Goal: Task Accomplishment & Management: Manage account settings

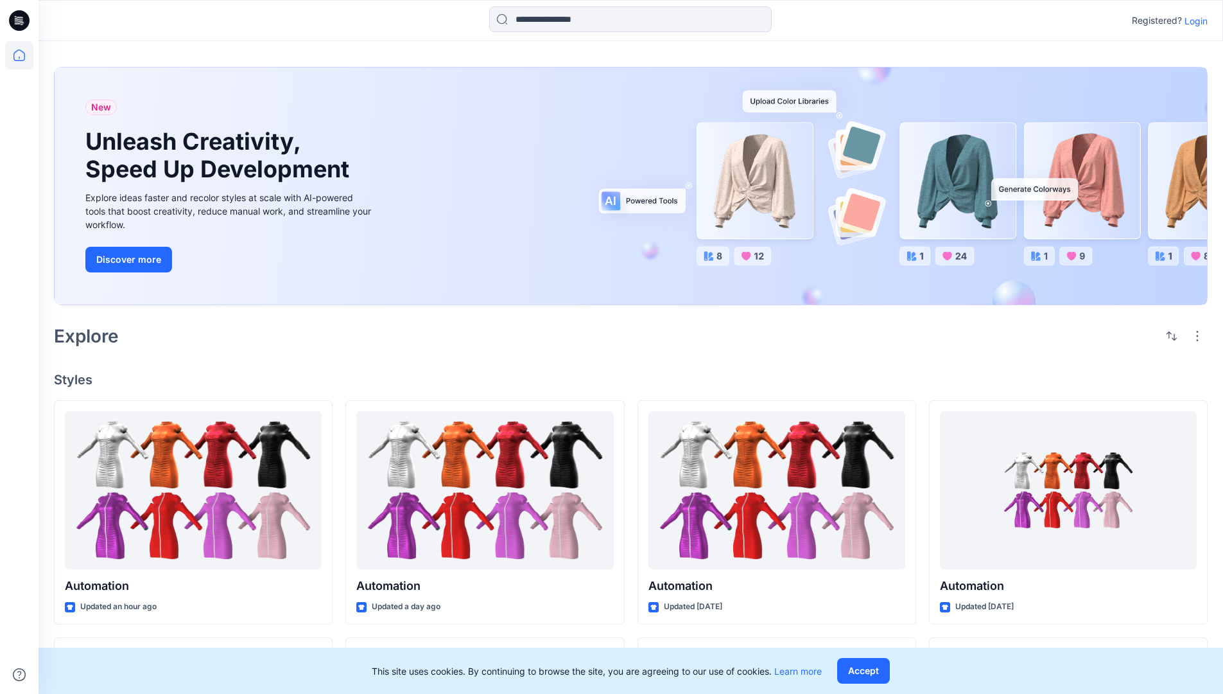
click at [1193, 21] on p "Login" at bounding box center [1196, 20] width 23 height 13
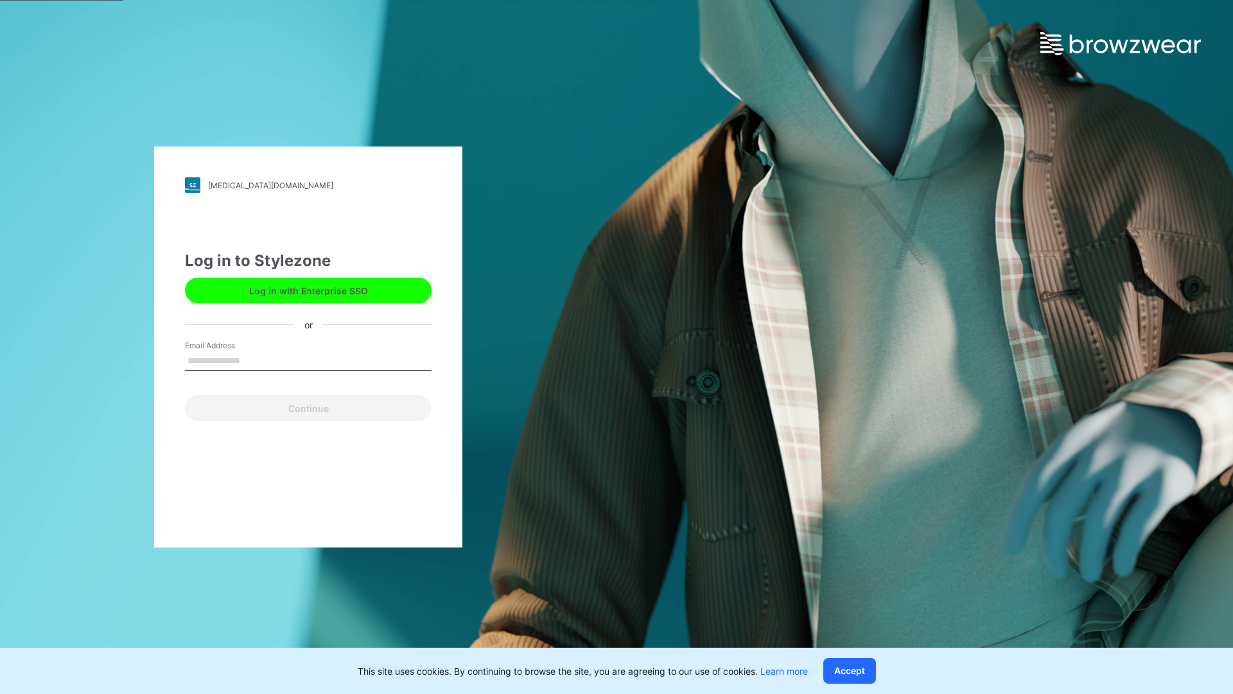
click at [254, 360] on input "Email Address" at bounding box center [308, 360] width 247 height 19
type input "**********"
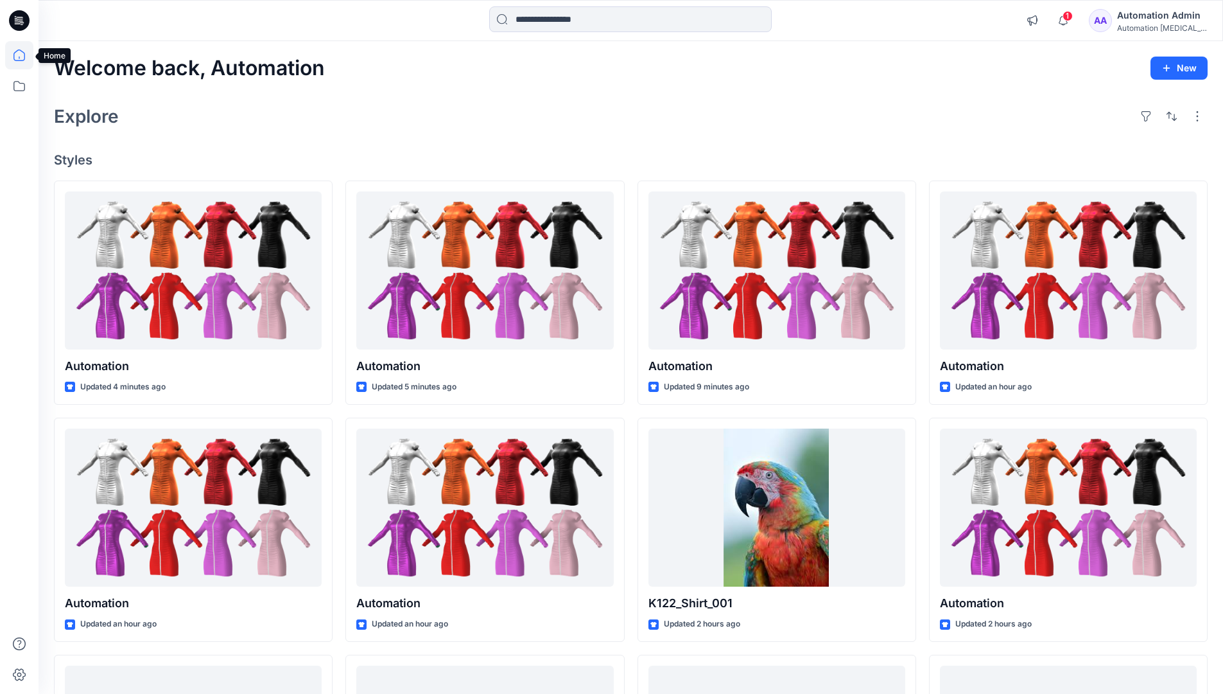
click at [24, 55] on icon at bounding box center [19, 55] width 12 height 12
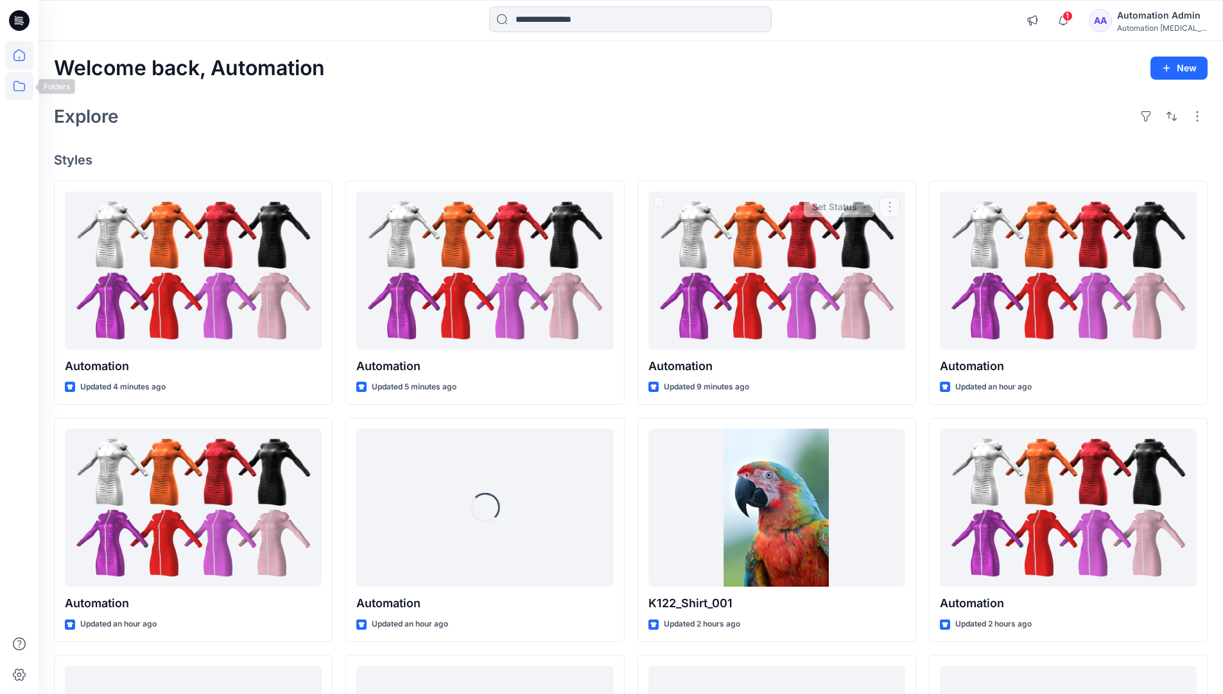
click at [19, 85] on icon at bounding box center [19, 86] width 28 height 28
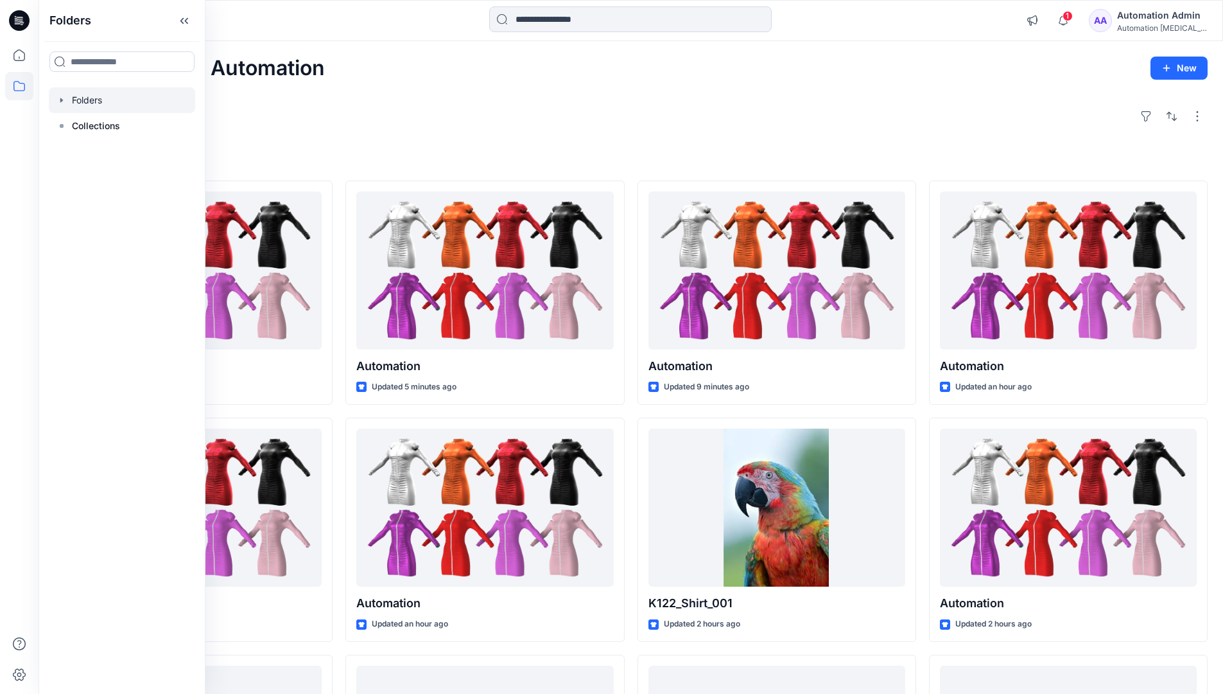
click at [91, 101] on div at bounding box center [122, 100] width 146 height 26
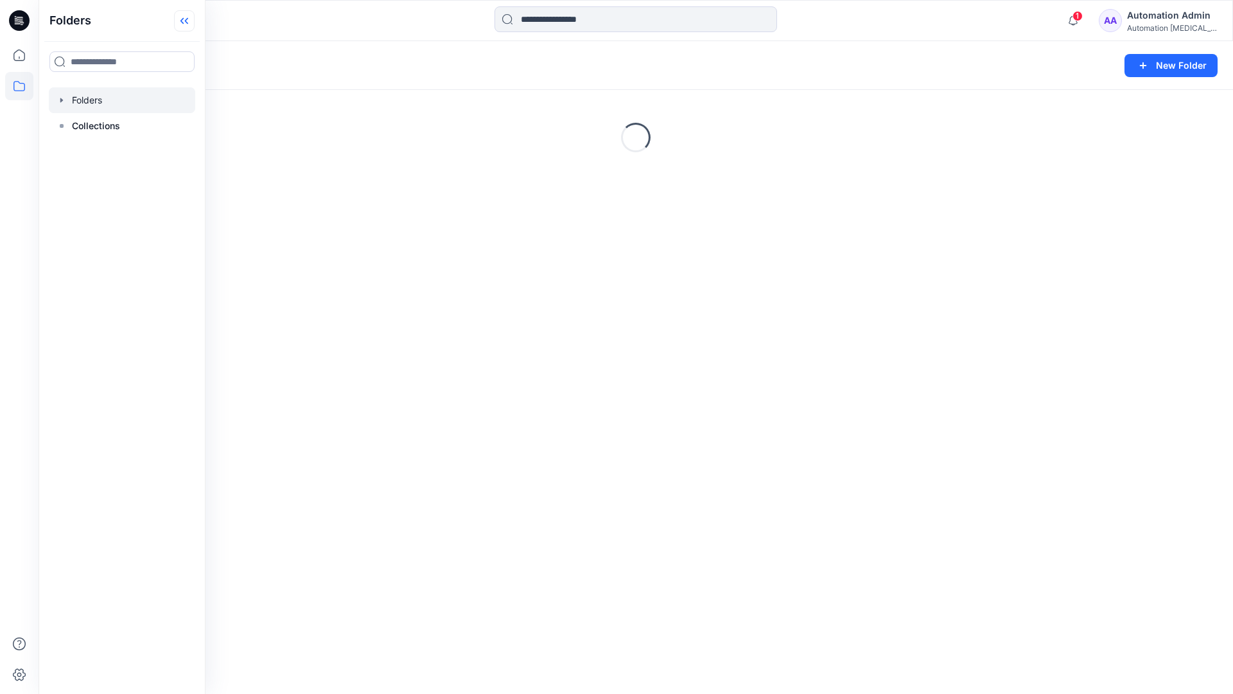
click at [189, 19] on icon at bounding box center [184, 20] width 21 height 21
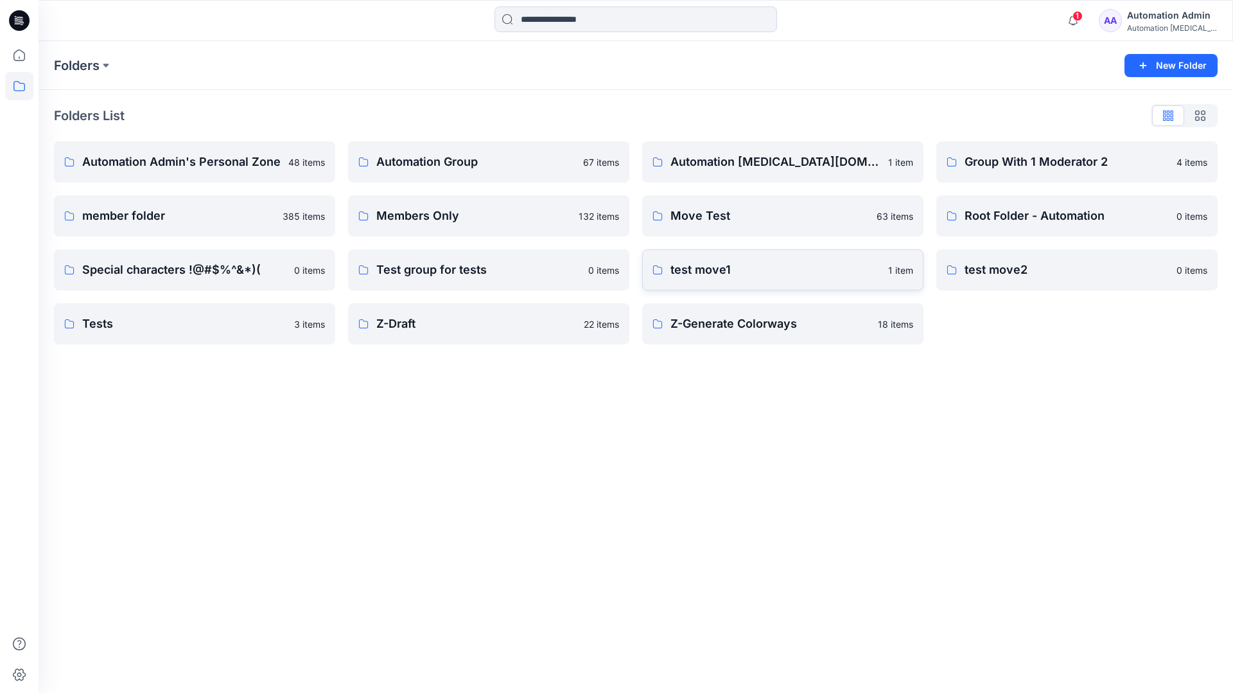
click at [707, 270] on p "test move1" at bounding box center [775, 270] width 210 height 18
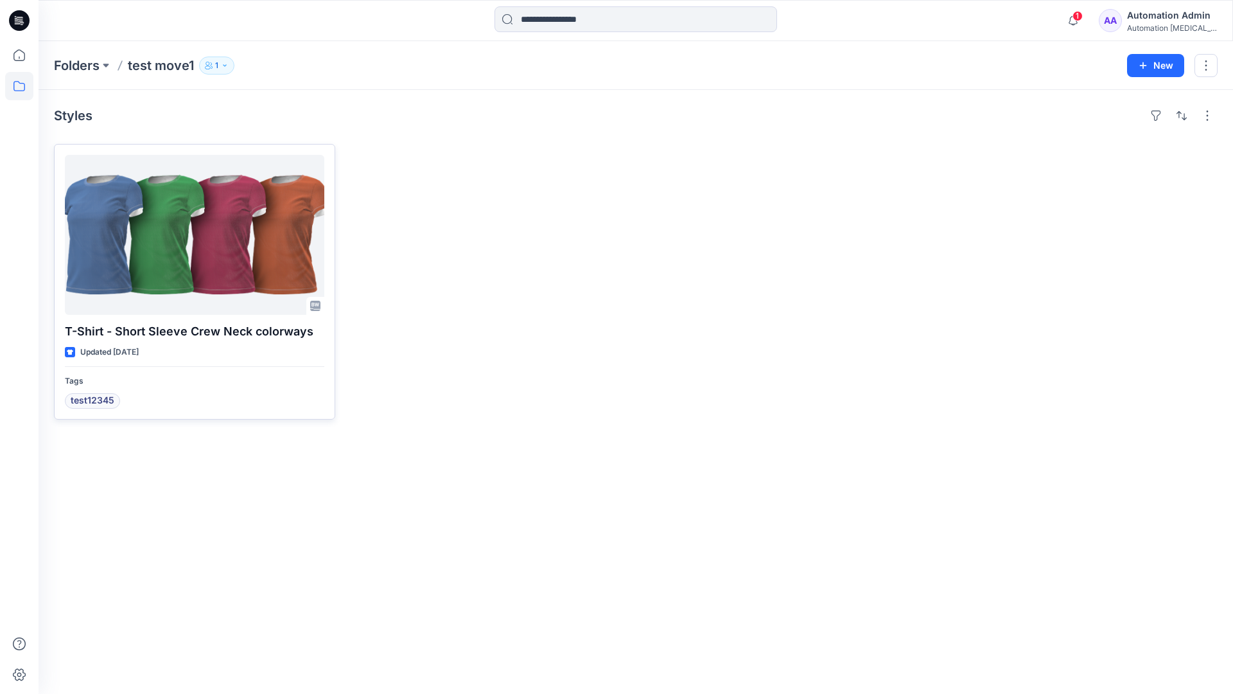
click at [178, 235] on div at bounding box center [194, 235] width 259 height 160
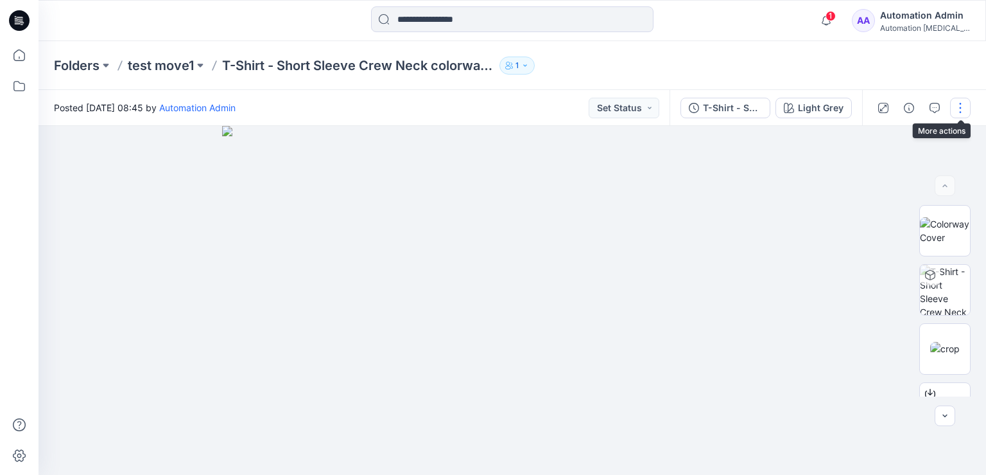
click at [961, 107] on button "button" at bounding box center [960, 108] width 21 height 21
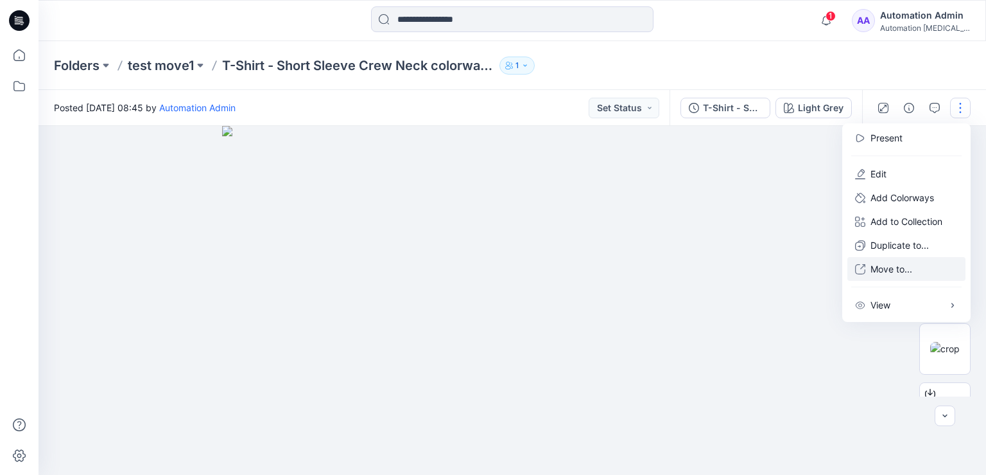
click at [888, 269] on p "Move to..." at bounding box center [892, 268] width 42 height 13
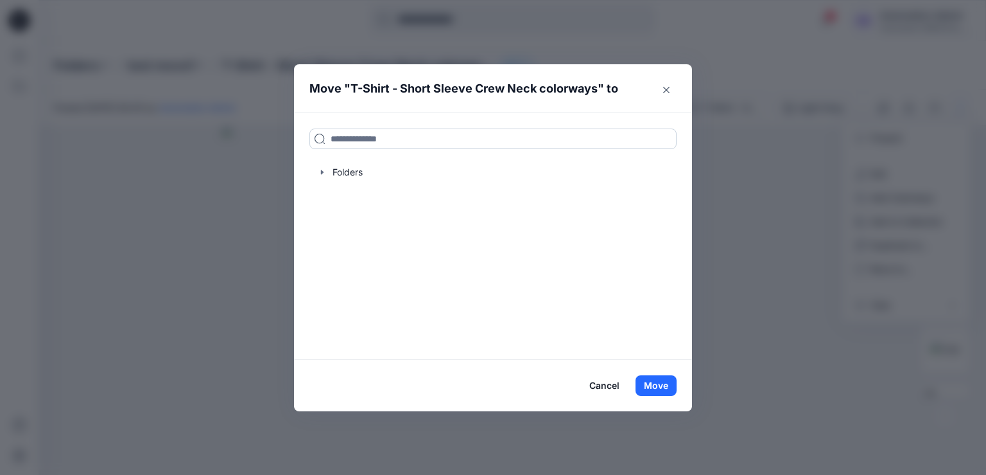
click at [344, 142] on input at bounding box center [493, 138] width 367 height 21
drag, startPoint x: 344, startPoint y: 142, endPoint x: 310, endPoint y: 139, distance: 34.2
click at [310, 139] on input at bounding box center [493, 138] width 367 height 21
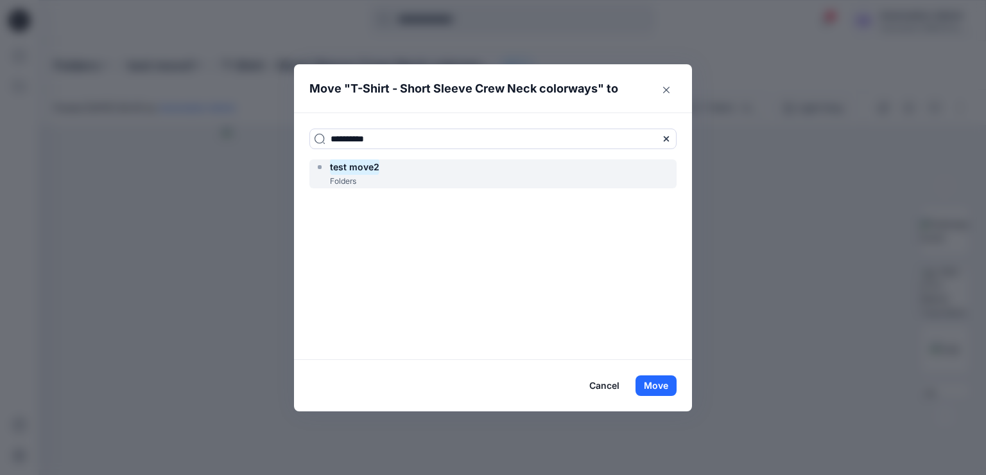
type input "**********"
click at [363, 171] on mark "test move2" at bounding box center [354, 166] width 49 height 17
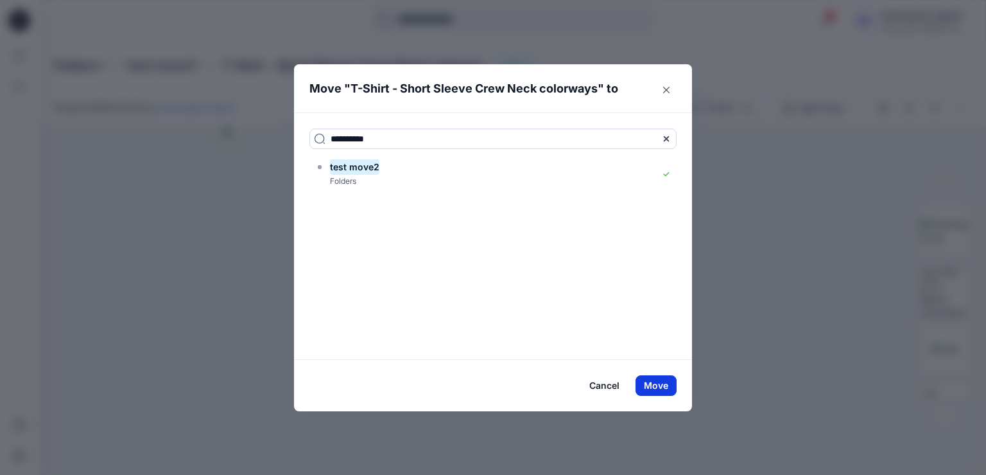
click at [654, 385] on button "Move" at bounding box center [656, 385] width 41 height 21
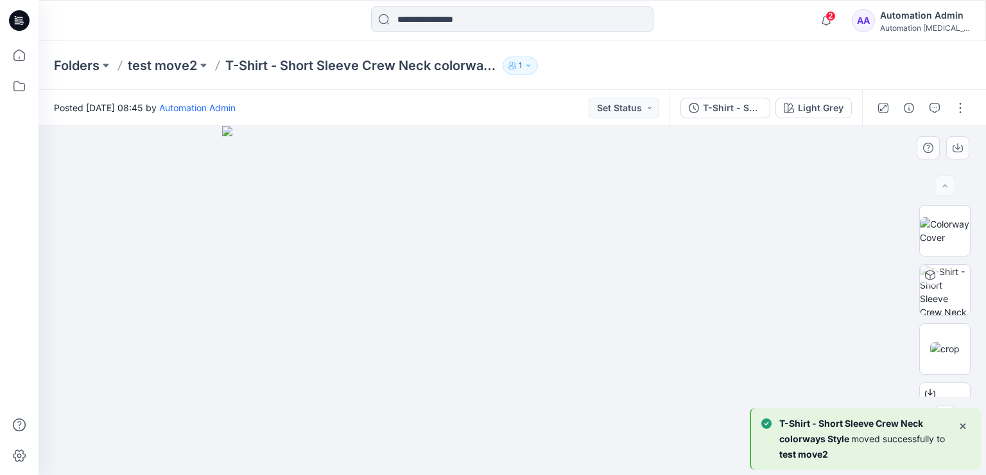
click at [144, 200] on div at bounding box center [513, 300] width 948 height 349
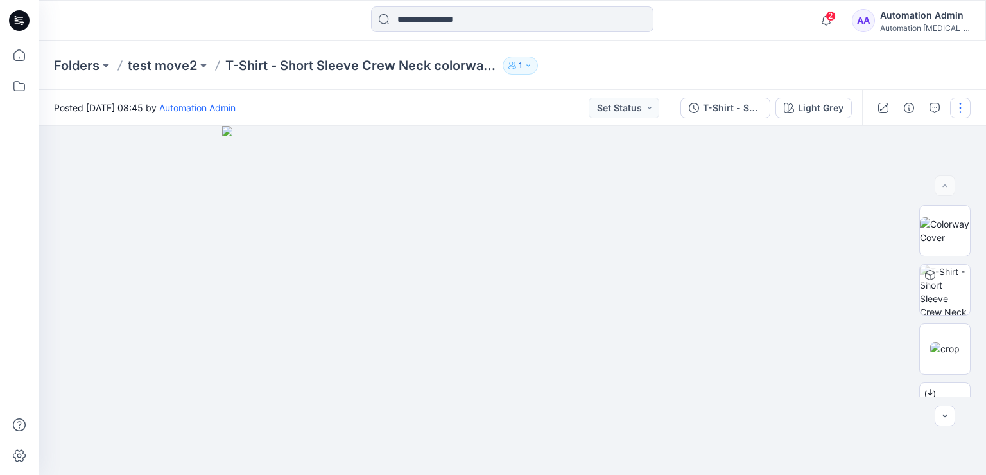
click at [961, 110] on button "button" at bounding box center [960, 108] width 21 height 21
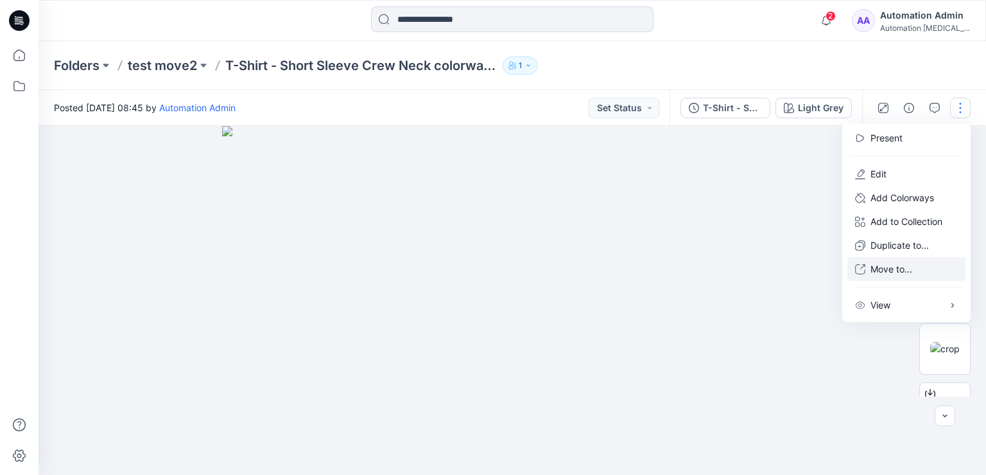
click at [886, 270] on p "Move to..." at bounding box center [892, 268] width 42 height 13
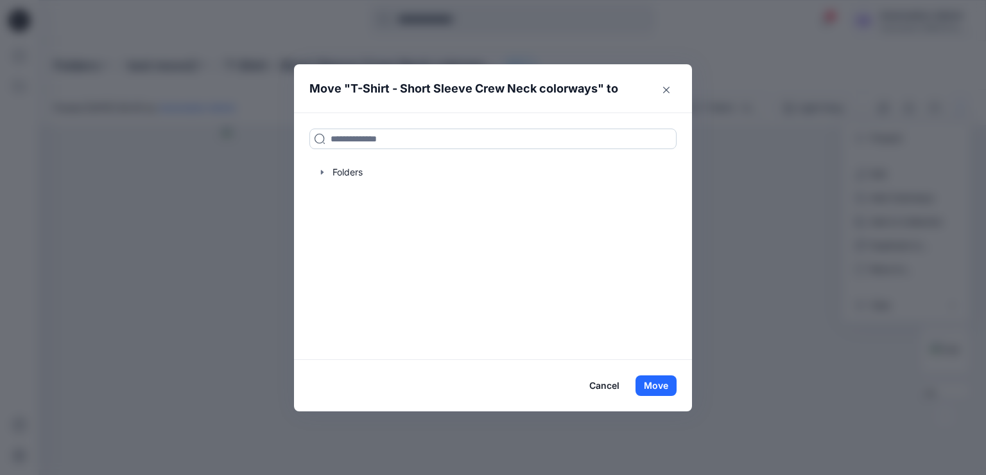
click at [430, 137] on input at bounding box center [493, 138] width 367 height 21
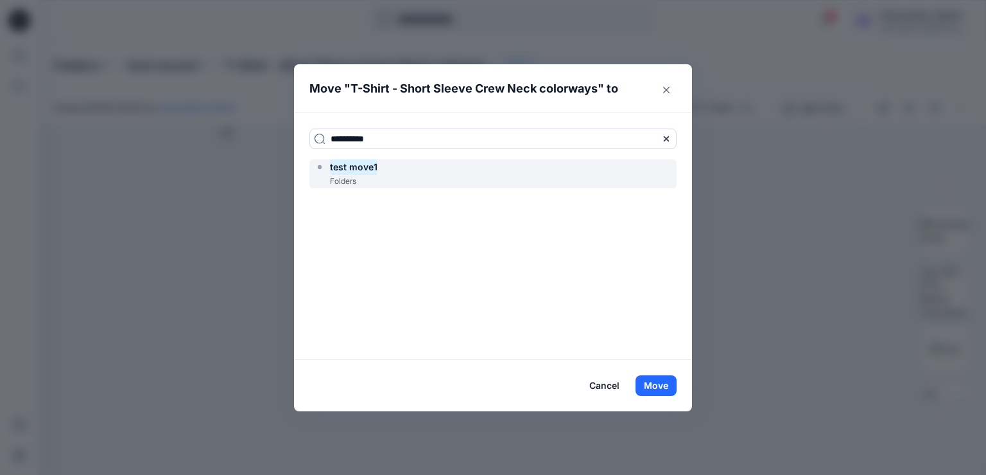
type input "**********"
click at [410, 170] on div "test move1 Folders" at bounding box center [493, 173] width 367 height 29
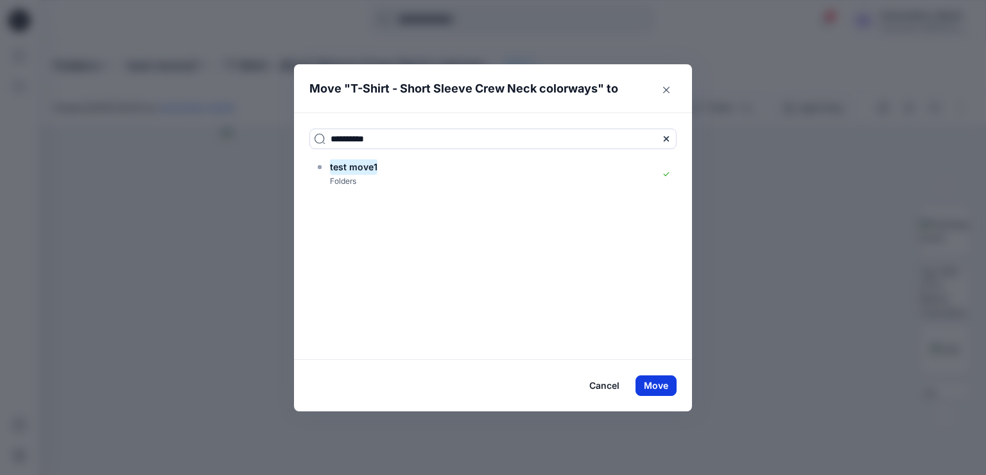
click at [660, 384] on button "Move" at bounding box center [656, 385] width 41 height 21
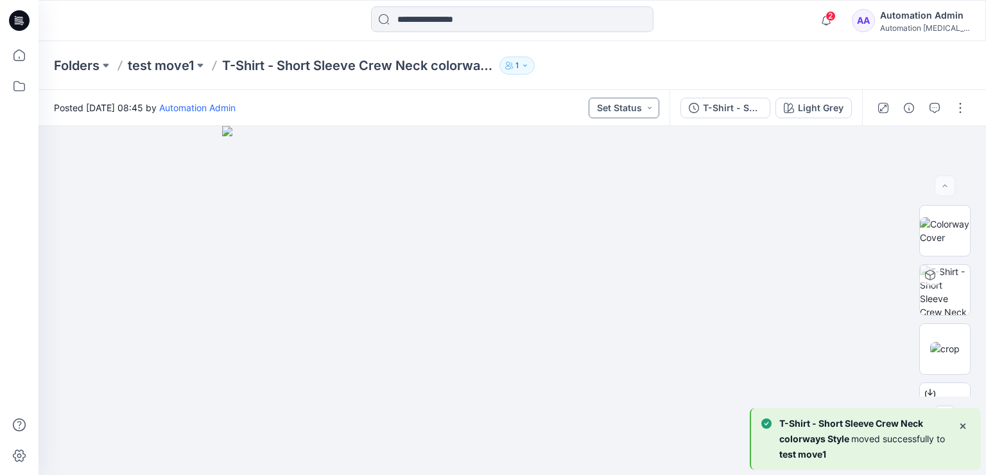
click at [637, 105] on button "Set Status" at bounding box center [624, 108] width 71 height 21
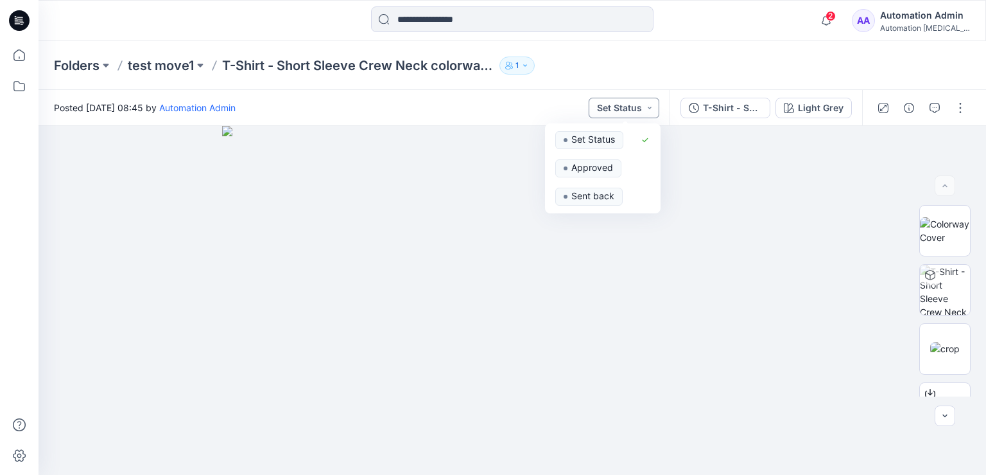
click at [635, 107] on button "Set Status" at bounding box center [624, 108] width 71 height 21
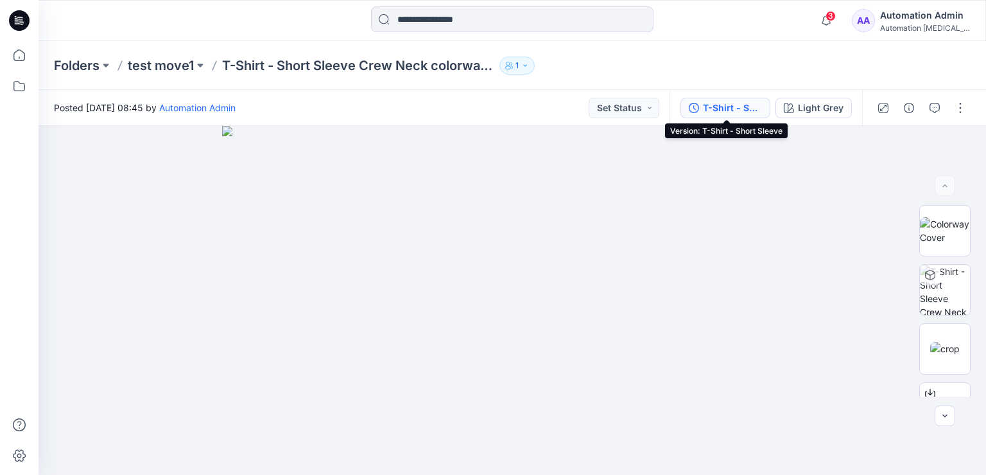
click at [766, 105] on button "T-Shirt - Short Sleeve" at bounding box center [726, 108] width 90 height 21
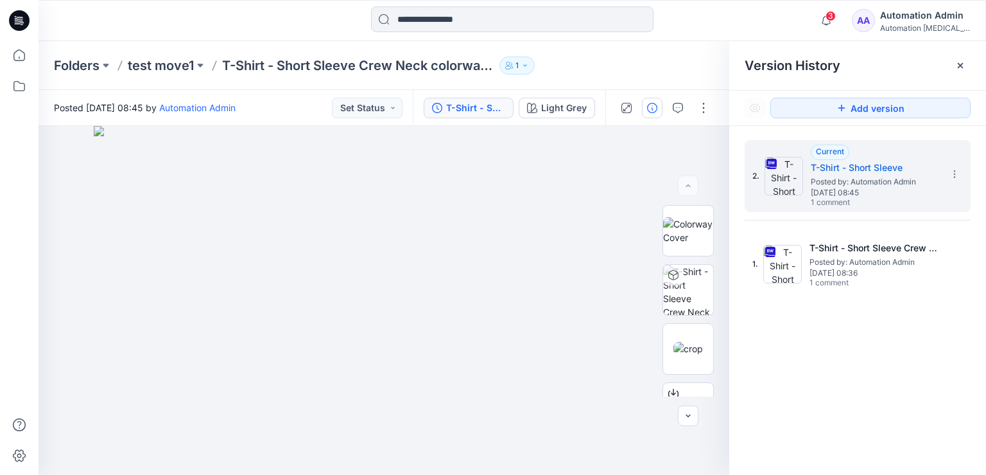
click at [649, 109] on icon "button" at bounding box center [652, 108] width 10 height 10
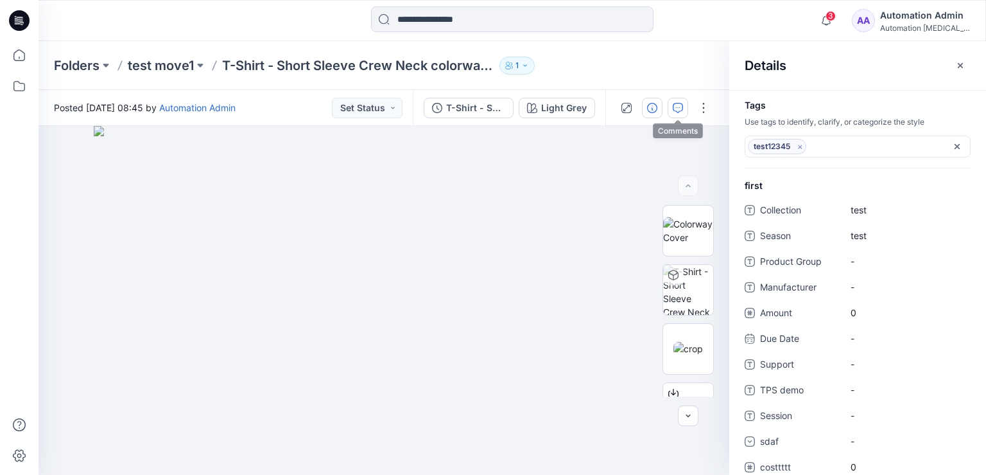
click at [683, 109] on icon "button" at bounding box center [678, 108] width 10 height 10
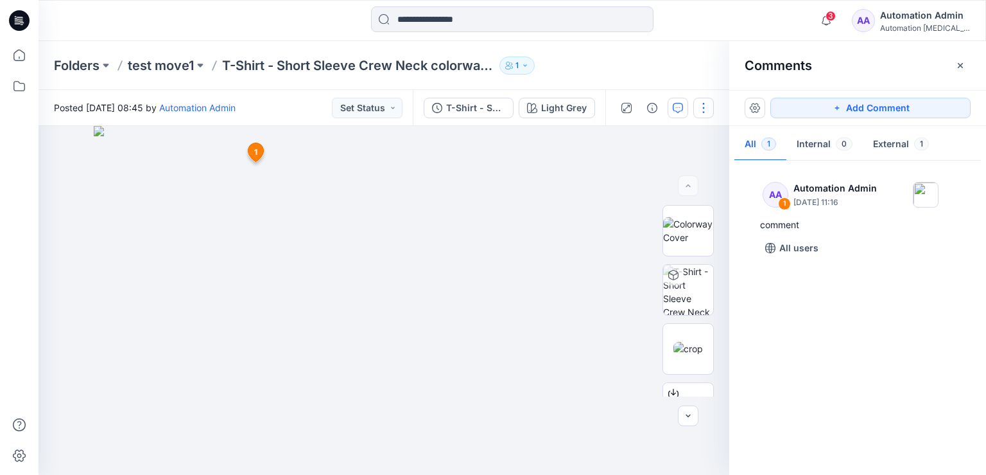
click at [704, 106] on button "button" at bounding box center [704, 108] width 21 height 21
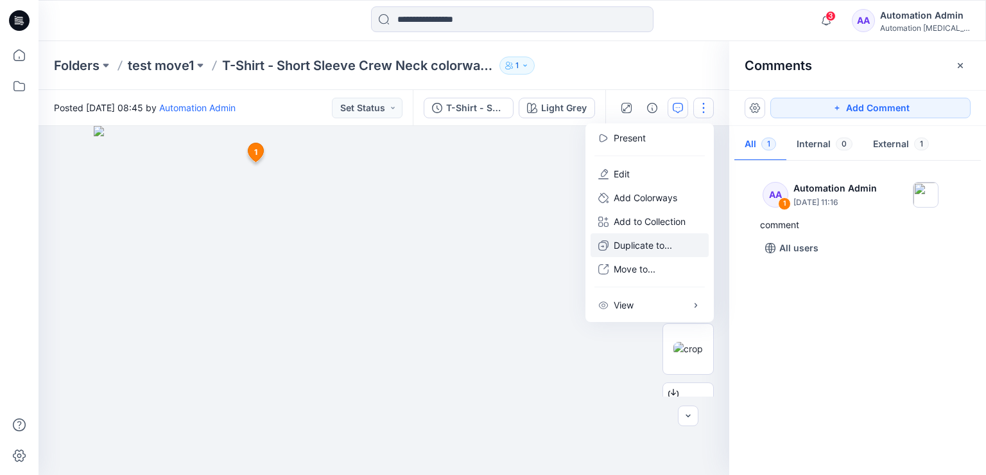
click at [645, 245] on p "Duplicate to..." at bounding box center [643, 244] width 58 height 13
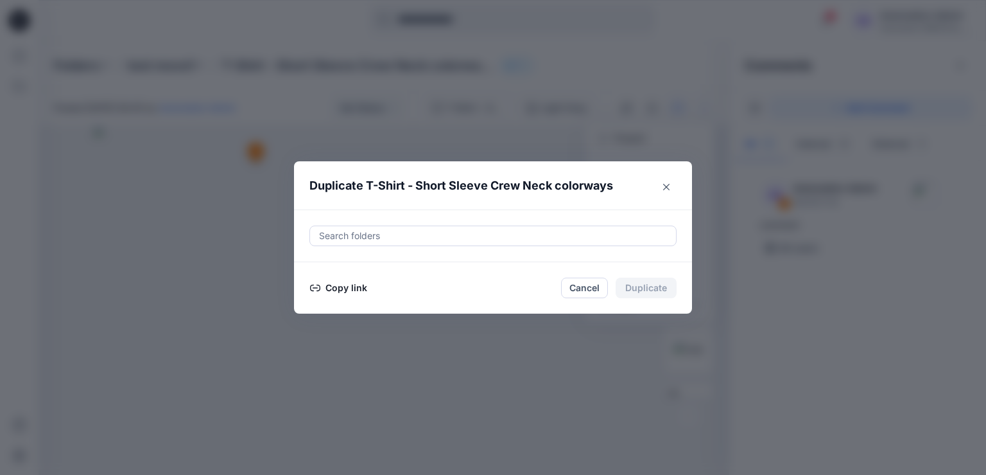
click at [338, 287] on button "Copy link" at bounding box center [339, 287] width 58 height 15
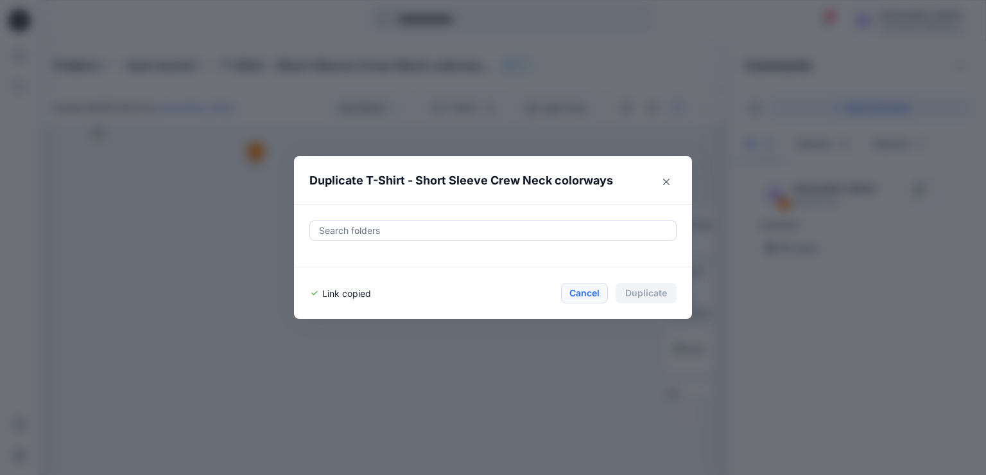
click at [584, 291] on button "Cancel" at bounding box center [584, 293] width 47 height 21
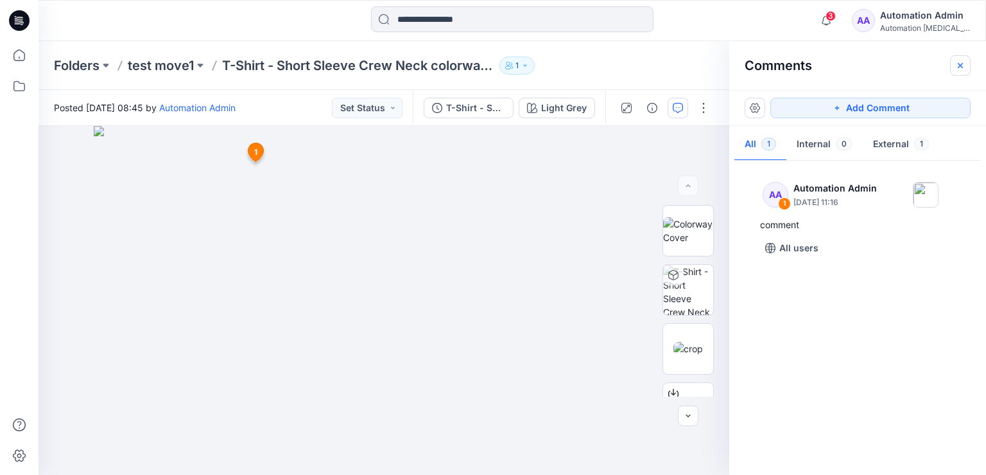
click at [965, 67] on icon "button" at bounding box center [961, 65] width 10 height 10
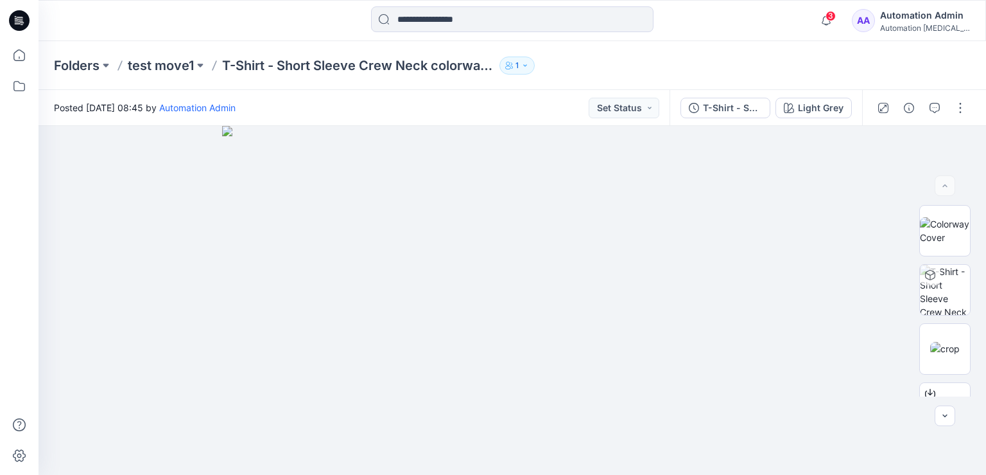
scroll to position [176, 0]
click at [965, 111] on button "button" at bounding box center [960, 108] width 21 height 21
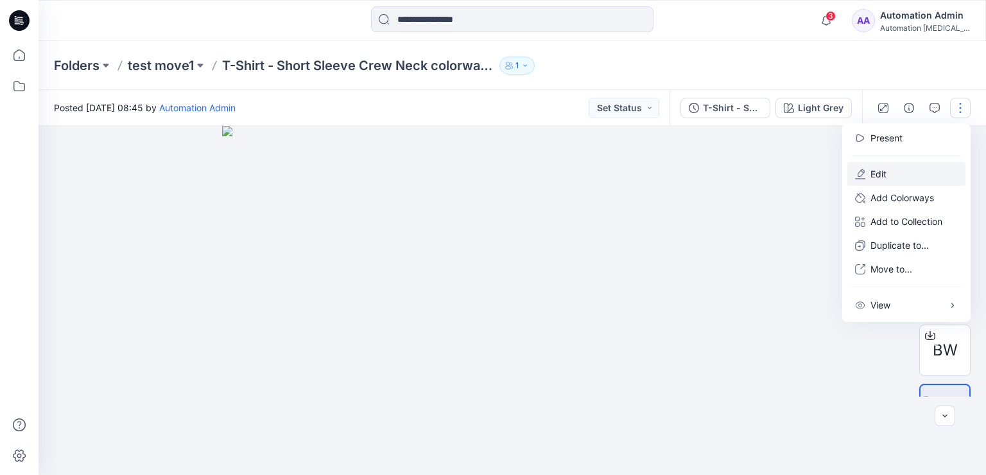
click at [910, 173] on button "Edit" at bounding box center [907, 174] width 118 height 24
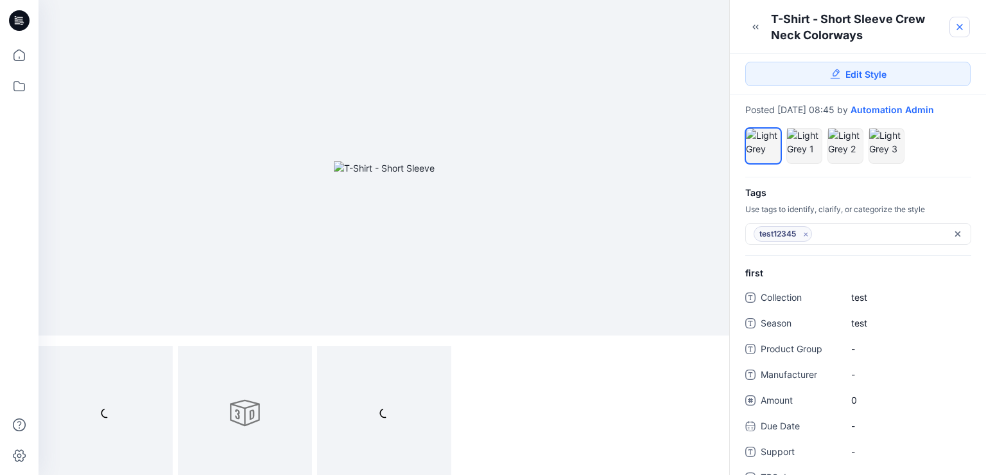
click at [958, 26] on icon at bounding box center [960, 26] width 5 height 5
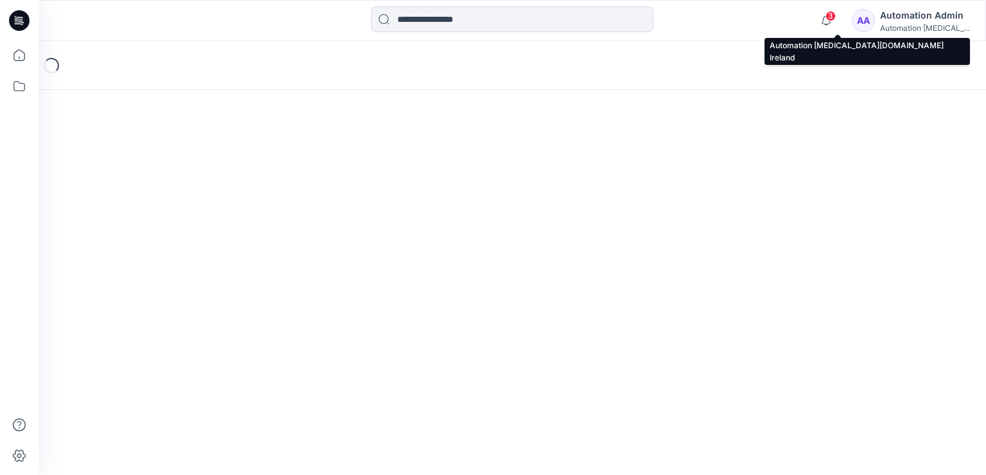
click at [927, 18] on div "Automation Admin" at bounding box center [925, 15] width 90 height 15
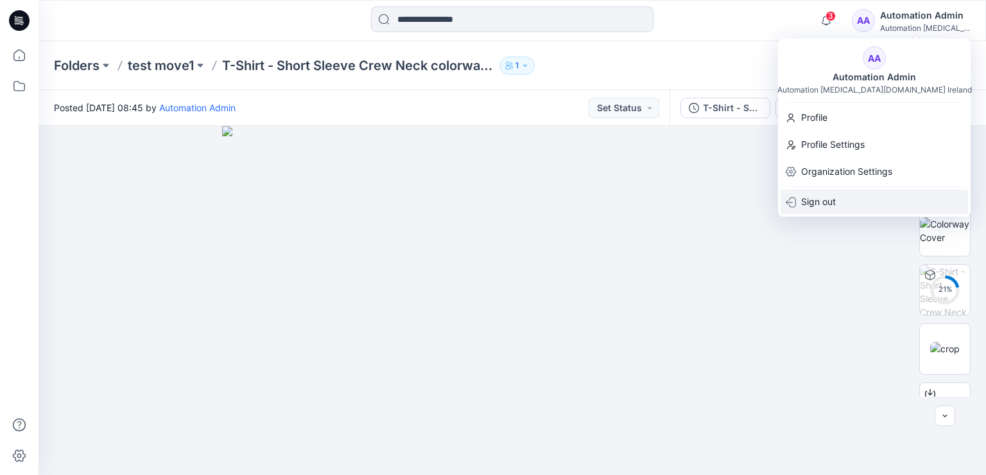
click at [837, 202] on div "Sign out" at bounding box center [875, 201] width 188 height 24
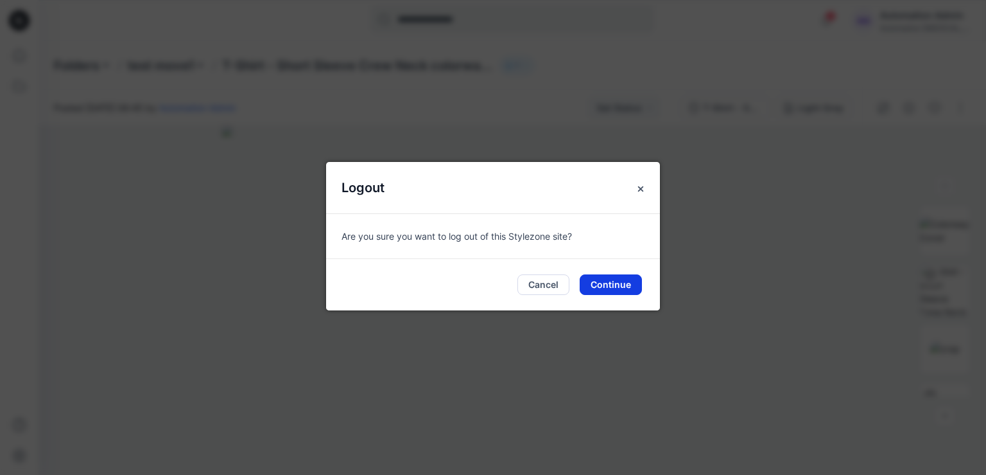
click at [613, 284] on button "Continue" at bounding box center [611, 284] width 62 height 21
